Goal: Information Seeking & Learning: Learn about a topic

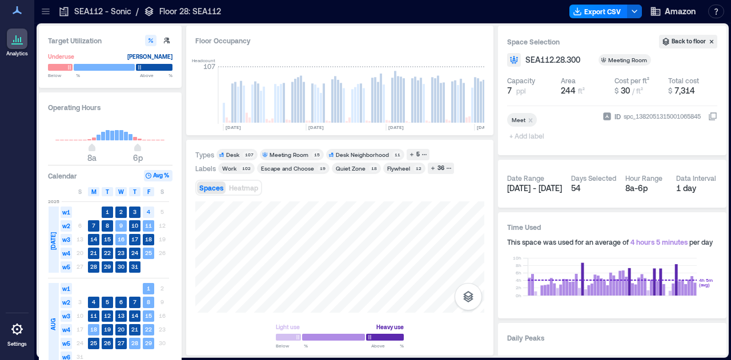
scroll to position [64, 0]
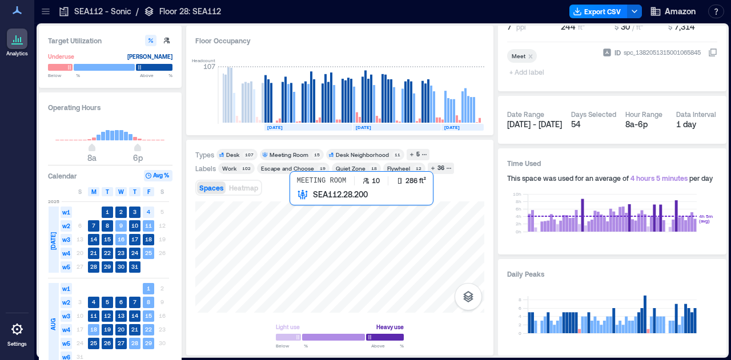
click at [313, 210] on div at bounding box center [339, 257] width 289 height 111
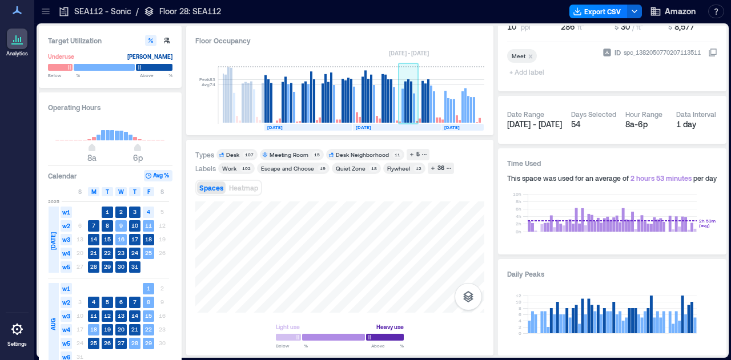
click at [429, 79] on div "Floor Occupancy Peak 83 Avg 74 [DATE] [DATE] [DATE] [DATE] [DATE] [DATE] [DATE]…" at bounding box center [339, 191] width 307 height 330
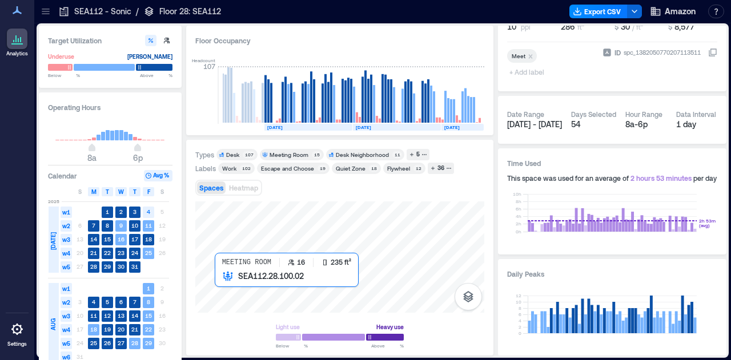
click at [251, 289] on div at bounding box center [339, 257] width 289 height 111
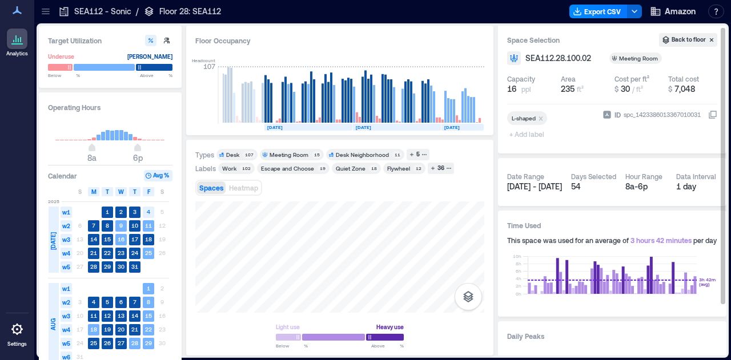
scroll to position [1, 0]
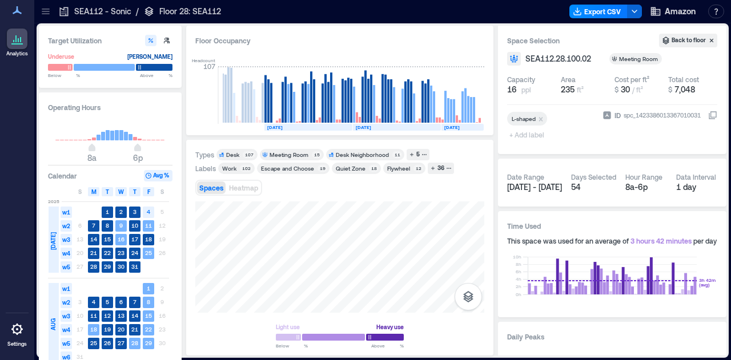
click at [49, 15] on icon at bounding box center [45, 11] width 11 height 11
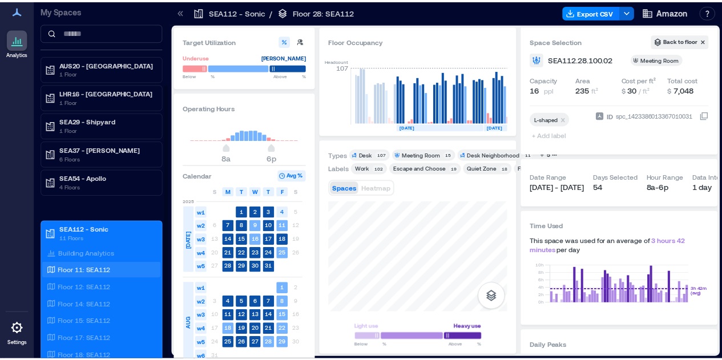
scroll to position [111, 0]
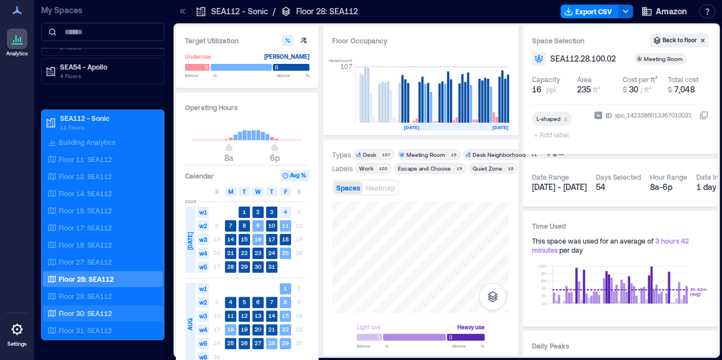
click at [91, 314] on p "Floor 30: SEA112" at bounding box center [85, 313] width 53 height 9
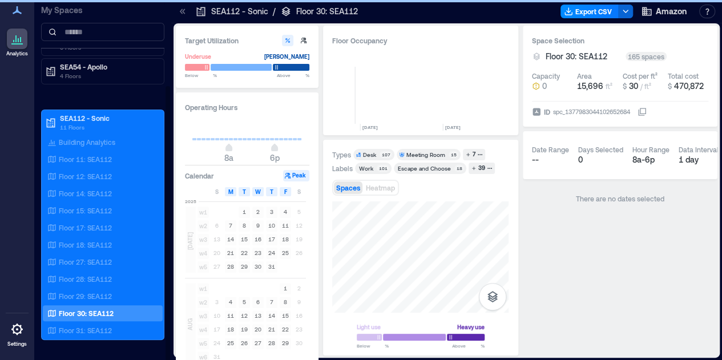
scroll to position [0, 581]
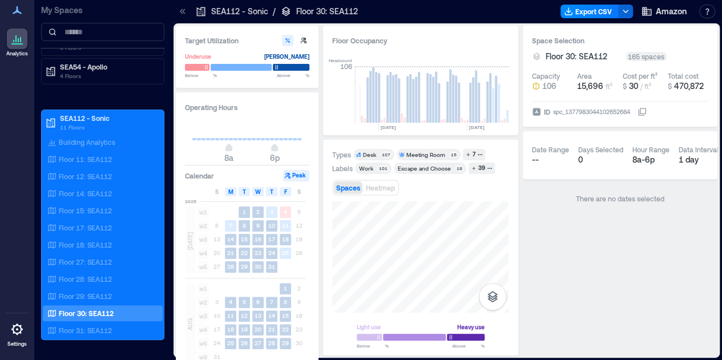
click at [540, 360] on html "Analytics Settings My Spaces AUS20 - Austin 1 Floor LHR16 - London 1 Floor SEA2…" at bounding box center [361, 180] width 722 height 360
click at [505, 292] on div at bounding box center [420, 257] width 176 height 111
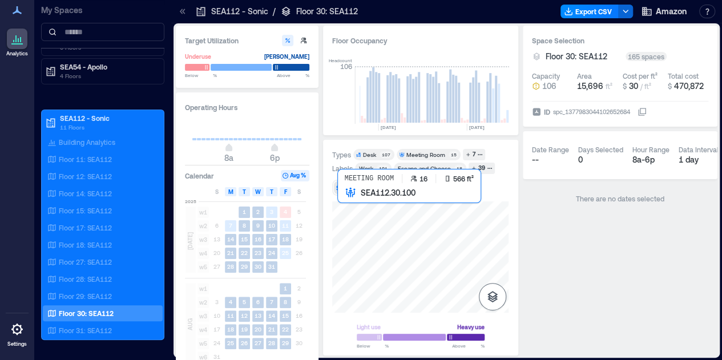
click at [450, 263] on div at bounding box center [420, 257] width 176 height 111
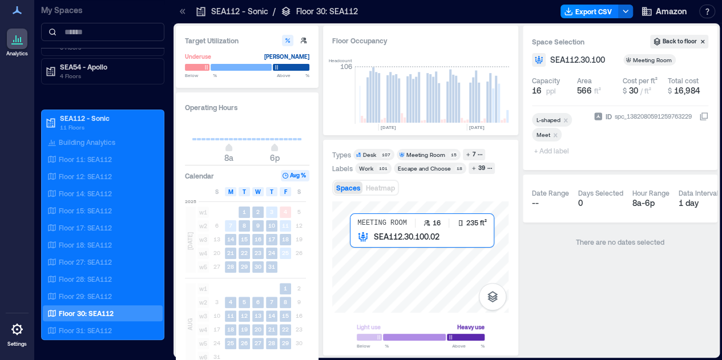
click at [411, 245] on div at bounding box center [420, 257] width 176 height 111
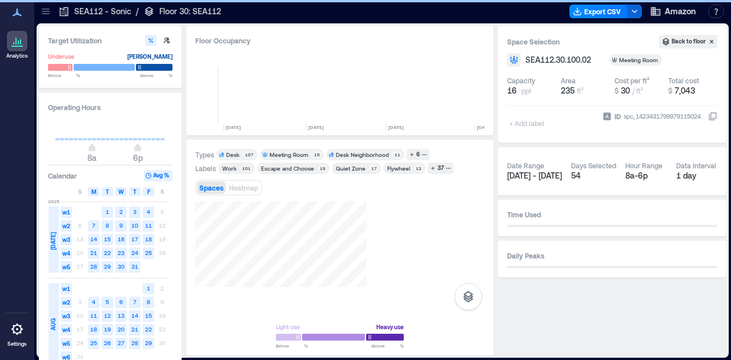
scroll to position [0, 469]
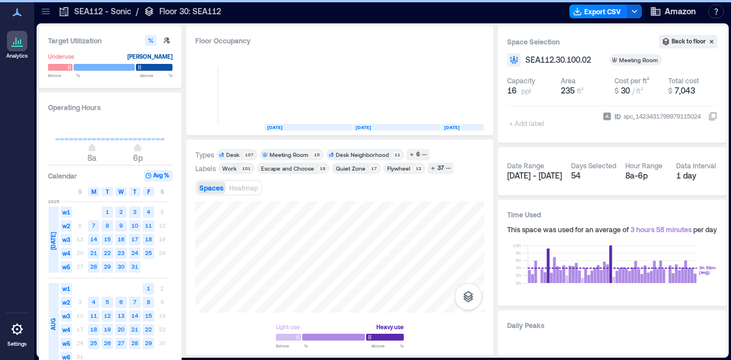
click at [47, 13] on icon at bounding box center [45, 11] width 11 height 11
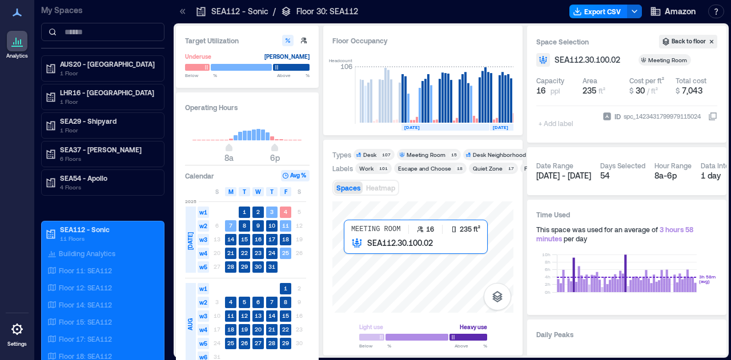
click at [361, 247] on div at bounding box center [422, 257] width 181 height 111
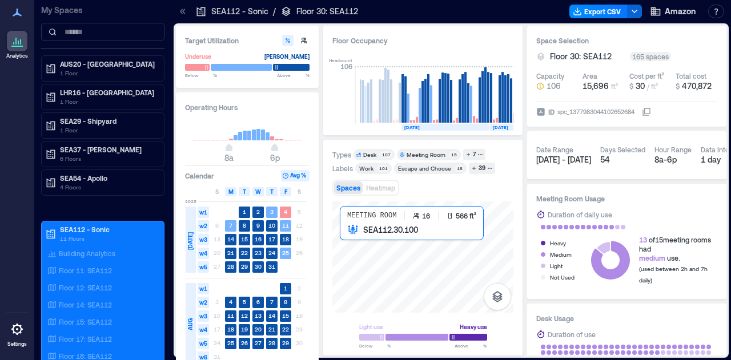
click at [374, 253] on div at bounding box center [422, 257] width 181 height 111
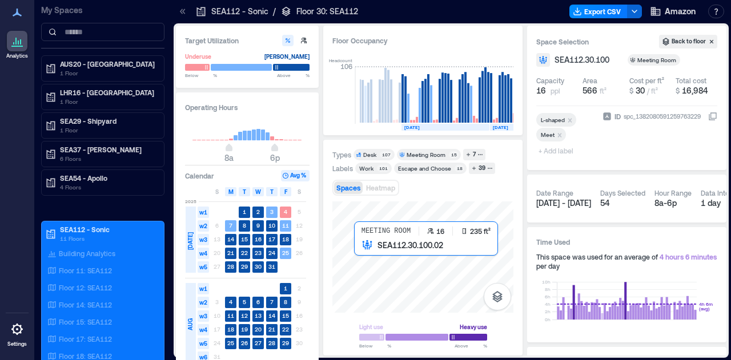
click at [366, 270] on div at bounding box center [422, 257] width 181 height 111
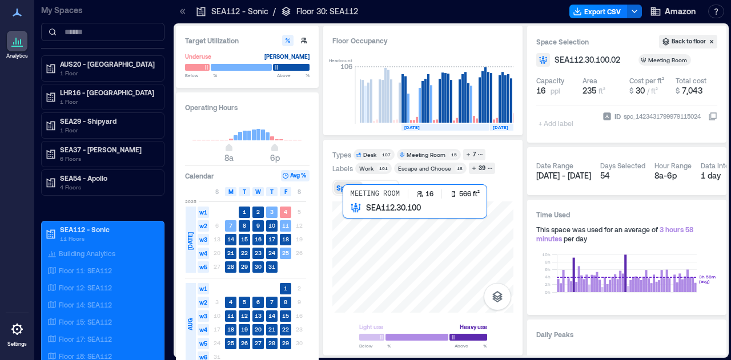
click at [346, 243] on div at bounding box center [422, 257] width 181 height 111
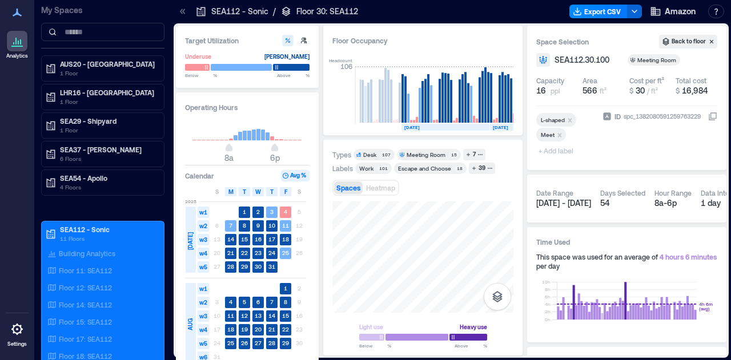
click at [313, 326] on div "Target Utilization Underuse Critical mass Below ** % Above ** % Operating Hours…" at bounding box center [451, 191] width 550 height 330
click at [319, 360] on html "Analytics Settings My Spaces AUS20 - Austin 1 Floor LHR16 - London 1 Floor SEA2…" at bounding box center [365, 180] width 731 height 360
click at [462, 313] on div "Light use Heavy use Below ** % Above ** %" at bounding box center [422, 275] width 181 height 146
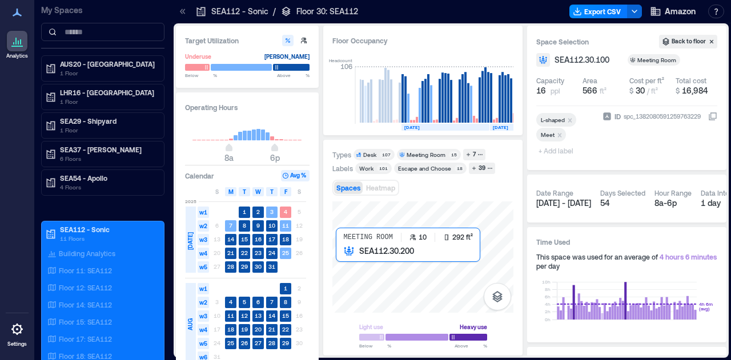
click at [397, 275] on div at bounding box center [422, 257] width 181 height 111
